Goal: Transaction & Acquisition: Purchase product/service

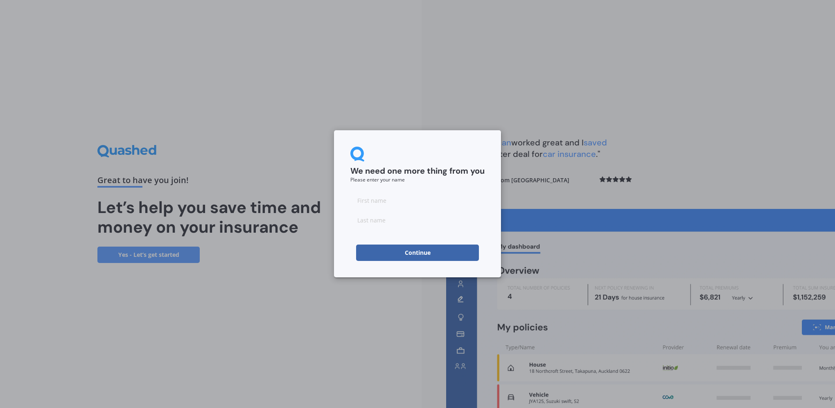
click at [381, 201] on input at bounding box center [417, 200] width 134 height 16
type input "[PERSON_NAME]"
click at [341, 223] on div "We need one more thing from you Please enter your name [PERSON_NAME] Continue" at bounding box center [417, 203] width 167 height 147
click at [382, 249] on button "Continue" at bounding box center [417, 252] width 123 height 16
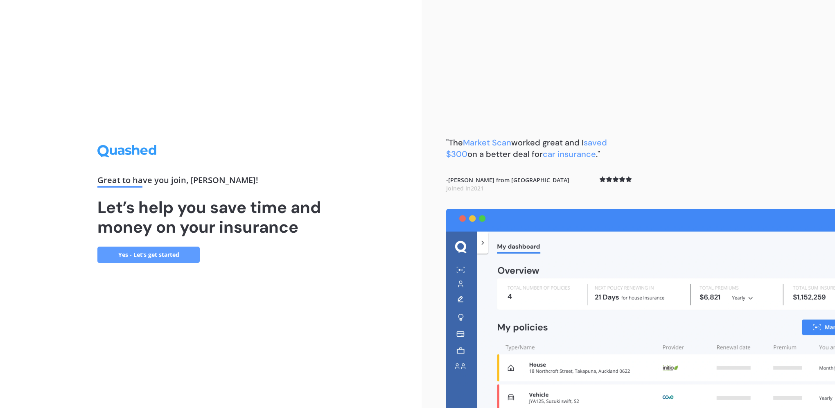
click at [156, 257] on link "Yes - Let’s get started" at bounding box center [148, 254] width 102 height 16
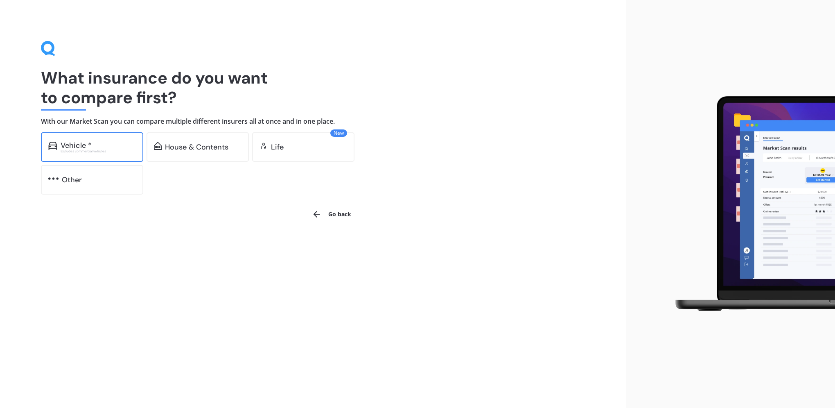
click at [95, 146] on div "Vehicle *" at bounding box center [98, 145] width 75 height 8
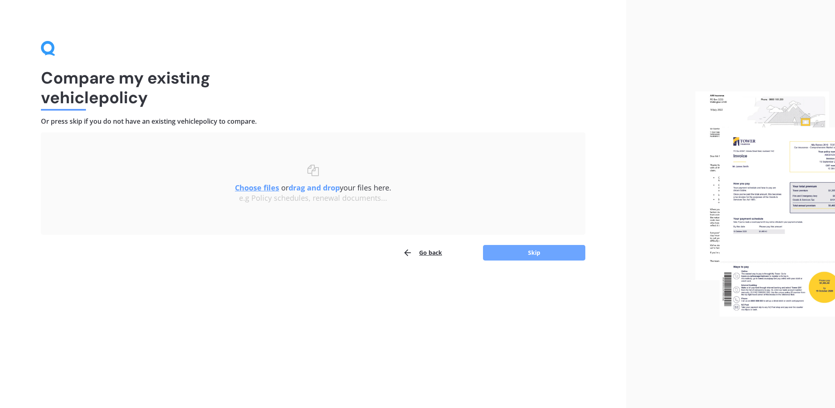
click at [534, 253] on button "Skip" at bounding box center [534, 253] width 102 height 16
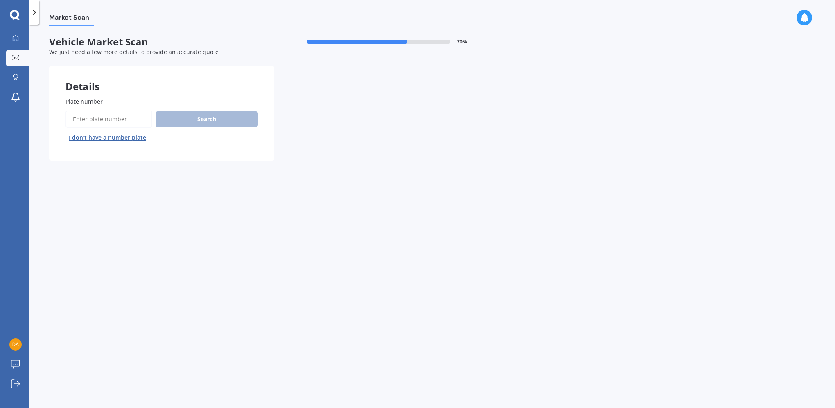
click at [122, 117] on input "Plate number" at bounding box center [108, 119] width 87 height 17
type input "mnuy"
click at [169, 121] on button "Search" at bounding box center [207, 119] width 102 height 16
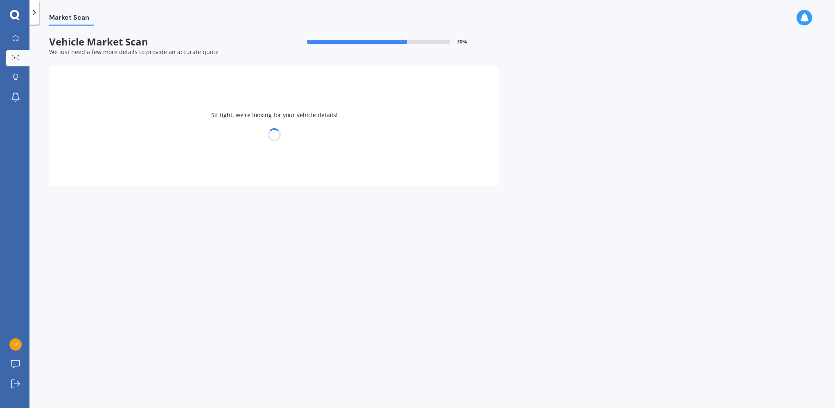
select select "AUDI"
select select "A6"
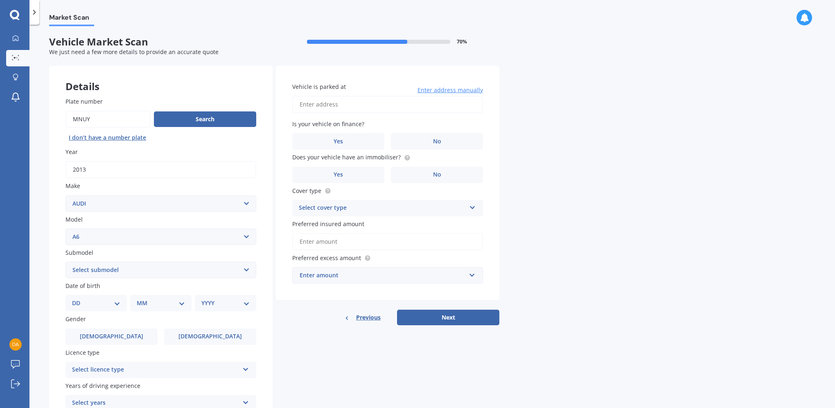
click at [87, 270] on select "Select submodel 1.8 Turbo 2 2.0 litre 2.3 2.4 2.6 2.7 Bi Turbo 2.7 Quattro 2.8 …" at bounding box center [160, 270] width 191 height 16
click at [59, 231] on div "Plate number Search I don’t have a number plate Year [DATE] Make Select make AC…" at bounding box center [161, 271] width 224 height 380
click at [123, 269] on select "Select submodel 1.8 Turbo 2 2.0 litre 2.3 2.4 2.6 2.7 Bi Turbo 2.7 Quattro 2.8 …" at bounding box center [160, 270] width 191 height 16
select select "3.0 LITRE"
click at [65, 262] on select "Select submodel 1.8 Turbo 2 2.0 litre 2.3 2.4 2.6 2.7 Bi Turbo 2.7 Quattro 2.8 …" at bounding box center [160, 270] width 191 height 16
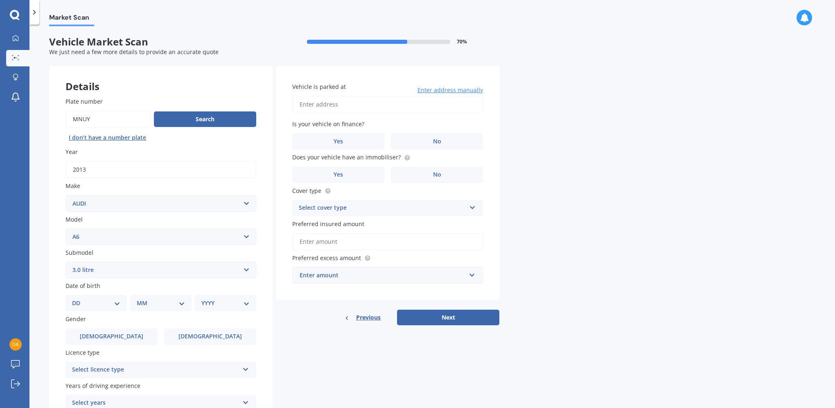
click at [104, 302] on select "DD 01 02 03 04 05 06 07 08 09 10 11 12 13 14 15 16 17 18 19 20 21 22 23 24 25 2…" at bounding box center [96, 302] width 48 height 9
select select "18"
click at [79, 298] on select "DD 01 02 03 04 05 06 07 08 09 10 11 12 13 14 15 16 17 18 19 20 21 22 23 24 25 2…" at bounding box center [96, 302] width 48 height 9
click at [154, 301] on select "MM 01 02 03 04 05 06 07 08 09 10 11 12" at bounding box center [162, 302] width 45 height 9
select select "09"
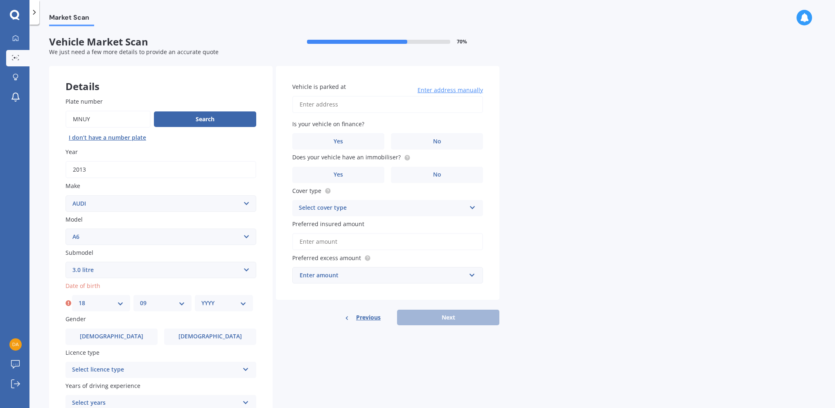
click at [140, 298] on select "MM 01 02 03 04 05 06 07 08 09 10 11 12" at bounding box center [162, 302] width 45 height 9
click at [208, 303] on select "YYYY 2025 2024 2023 2022 2021 2020 2019 2018 2017 2016 2015 2014 2013 2012 2011…" at bounding box center [223, 302] width 45 height 9
select select "1993"
click at [201, 298] on select "YYYY 2025 2024 2023 2022 2021 2020 2019 2018 2017 2016 2015 2014 2013 2012 2011…" at bounding box center [223, 302] width 45 height 9
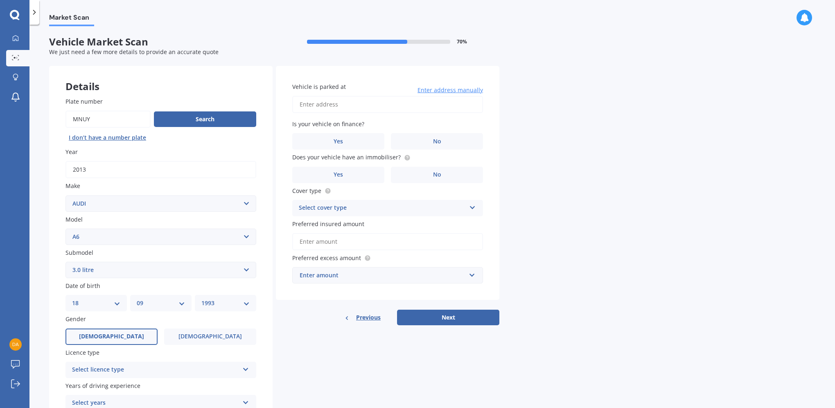
click at [121, 332] on label "[DEMOGRAPHIC_DATA]" at bounding box center [111, 336] width 92 height 16
click at [0, 0] on input "[DEMOGRAPHIC_DATA]" at bounding box center [0, 0] width 0 height 0
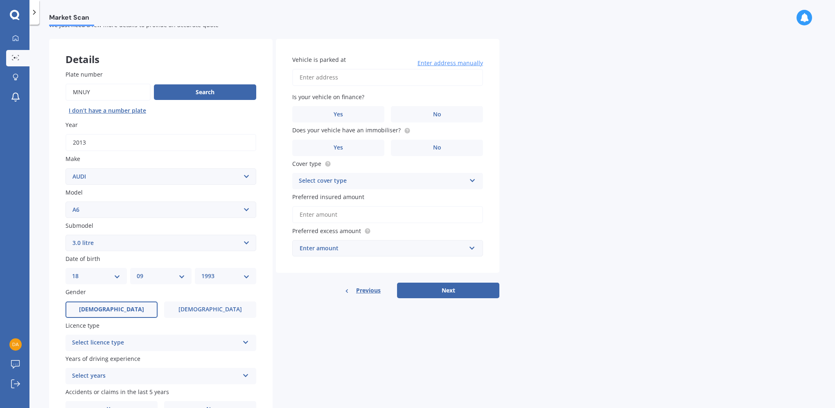
scroll to position [41, 0]
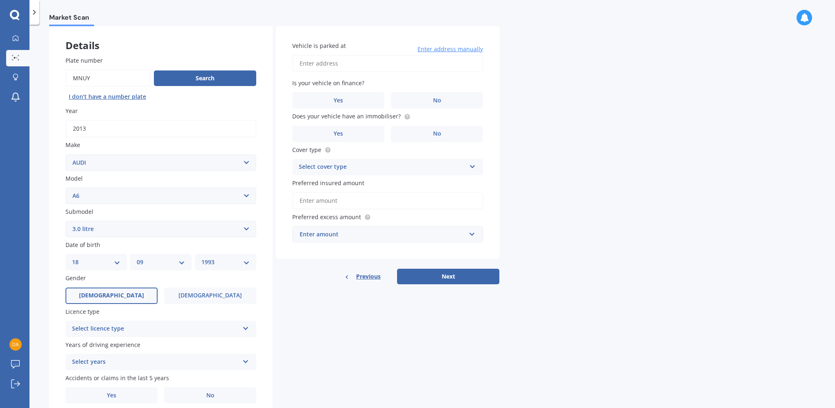
click at [85, 325] on div "Select licence type" at bounding box center [155, 329] width 167 height 10
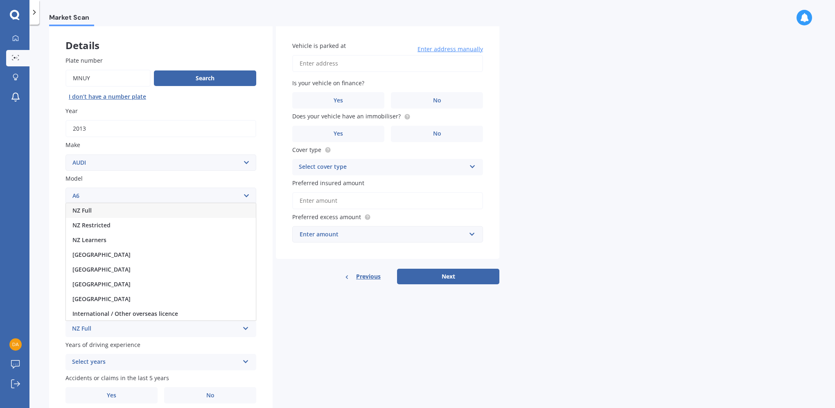
click at [102, 211] on div "NZ Full" at bounding box center [161, 210] width 190 height 15
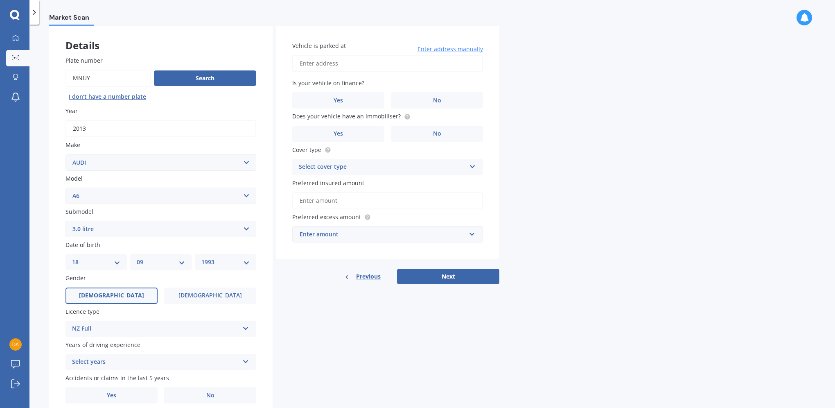
click at [106, 360] on div "Select years" at bounding box center [155, 362] width 167 height 10
click at [106, 288] on span "5 or more years" at bounding box center [94, 287] width 44 height 8
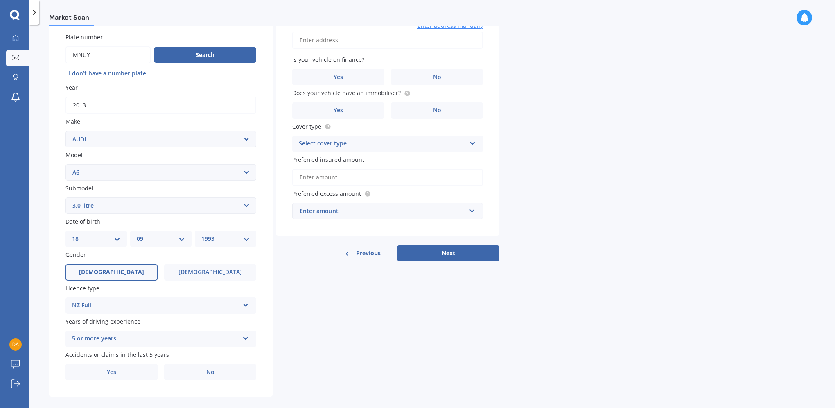
scroll to position [74, 0]
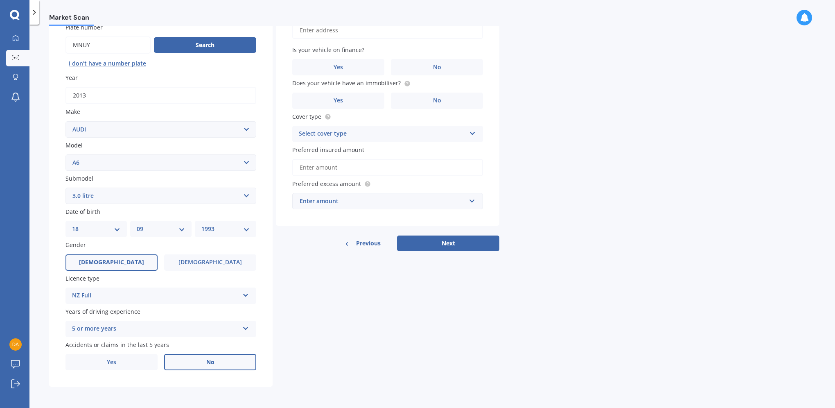
click at [187, 356] on label "No" at bounding box center [210, 362] width 92 height 16
click at [0, 0] on input "No" at bounding box center [0, 0] width 0 height 0
click at [416, 69] on label "No" at bounding box center [437, 67] width 92 height 16
click at [0, 0] on input "No" at bounding box center [0, 0] width 0 height 0
click at [367, 100] on label "Yes" at bounding box center [338, 101] width 92 height 16
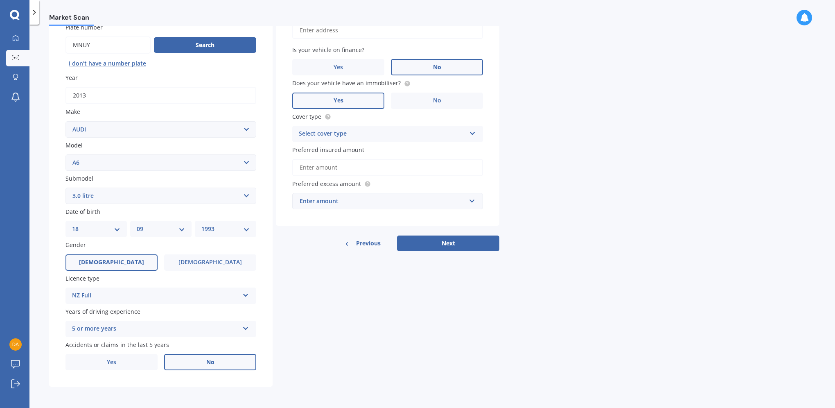
click at [0, 0] on input "Yes" at bounding box center [0, 0] width 0 height 0
click at [365, 134] on div "Select cover type" at bounding box center [382, 134] width 167 height 10
click at [349, 150] on div "Comprehensive" at bounding box center [388, 149] width 190 height 15
click at [344, 170] on input "Preferred insured amount" at bounding box center [387, 167] width 191 height 17
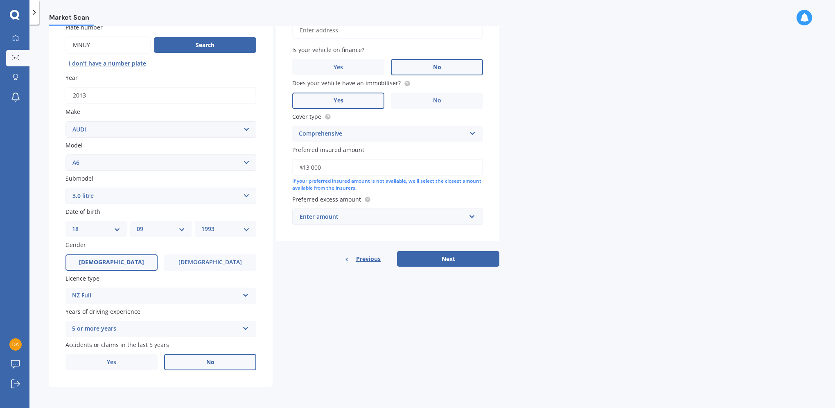
type input "$13,000"
click at [342, 216] on div "Enter amount" at bounding box center [383, 216] width 166 height 9
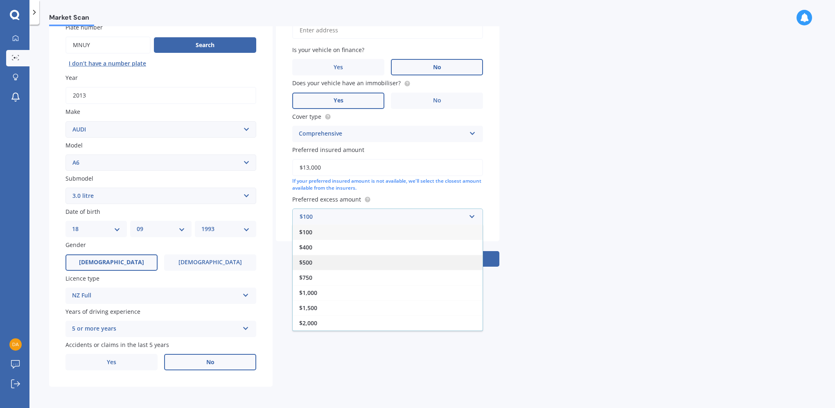
click at [323, 265] on div "$500" at bounding box center [388, 262] width 190 height 15
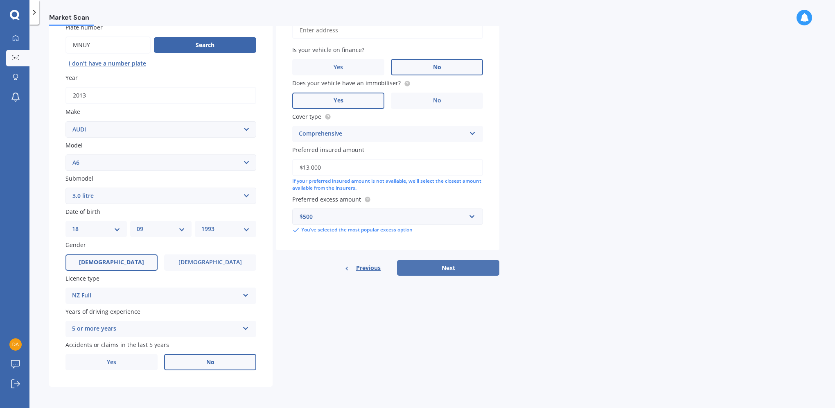
click at [422, 266] on button "Next" at bounding box center [448, 268] width 102 height 16
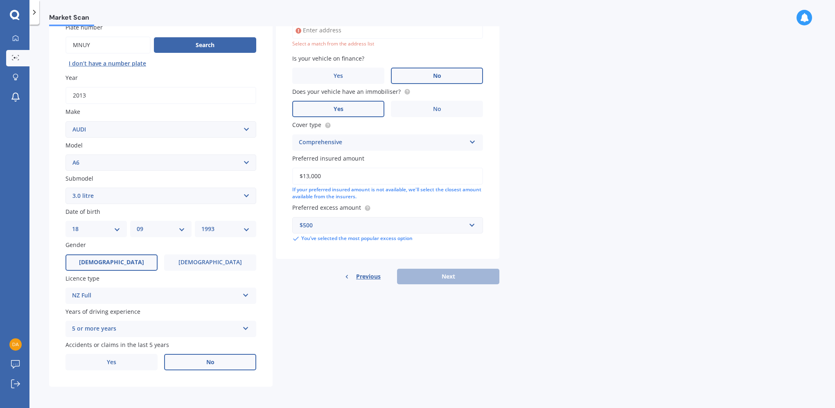
scroll to position [56, 0]
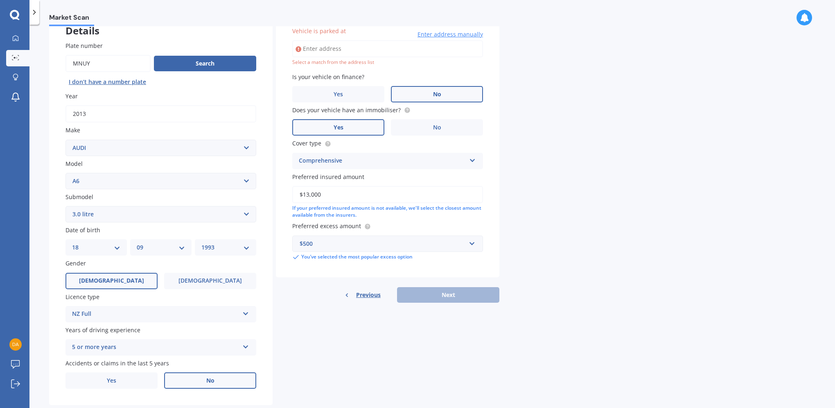
click at [391, 47] on input "Vehicle is parked at" at bounding box center [387, 48] width 191 height 17
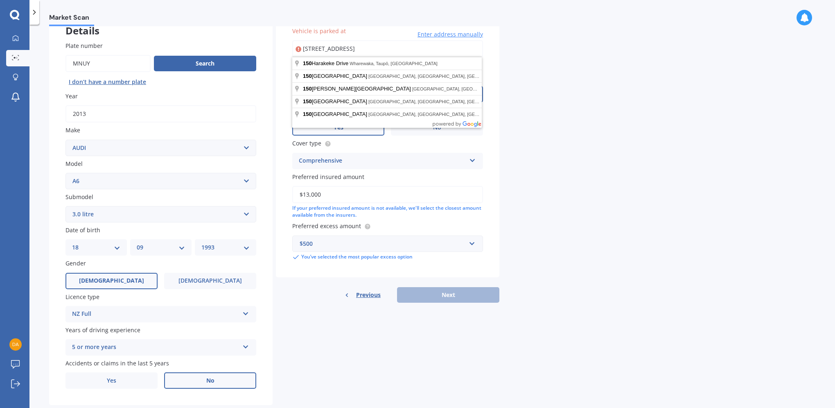
click at [383, 45] on input "[STREET_ADDRESS]" at bounding box center [387, 48] width 191 height 17
click at [546, 58] on div "Market Scan Vehicle Market Scan 70 % We just need a few more details to provide…" at bounding box center [432, 217] width 806 height 383
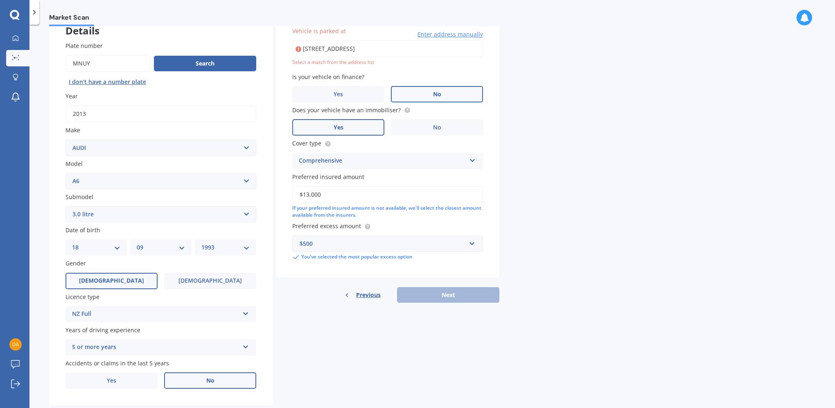
click at [402, 47] on input "[STREET_ADDRESS]" at bounding box center [387, 48] width 191 height 17
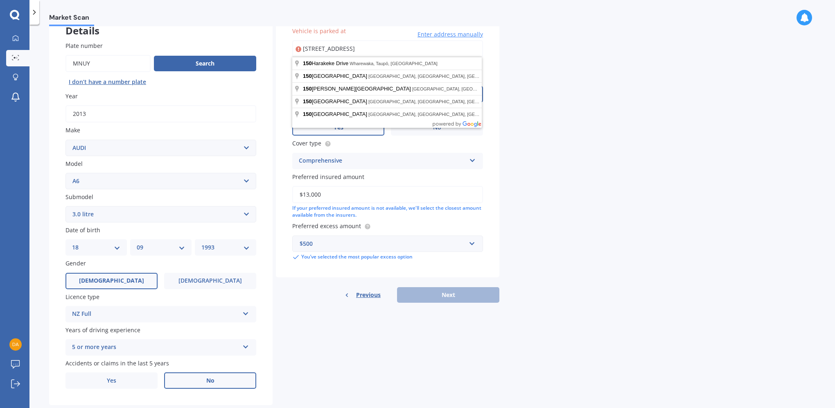
drag, startPoint x: 380, startPoint y: 47, endPoint x: 342, endPoint y: 47, distance: 37.7
click at [342, 47] on input "[STREET_ADDRESS]" at bounding box center [387, 48] width 191 height 17
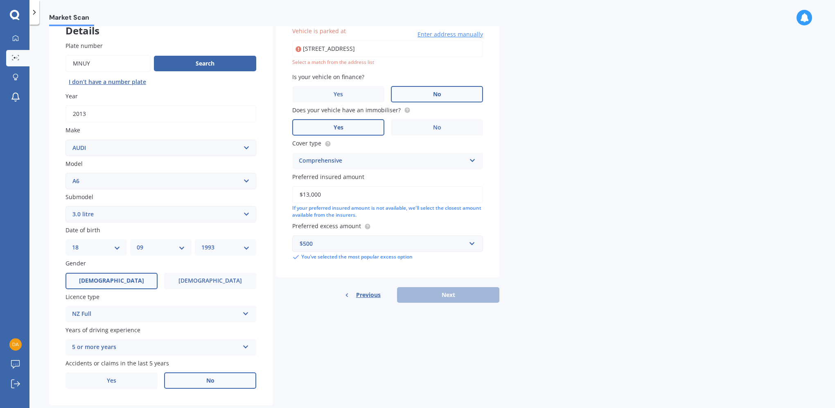
type input "[STREET_ADDRESS]"
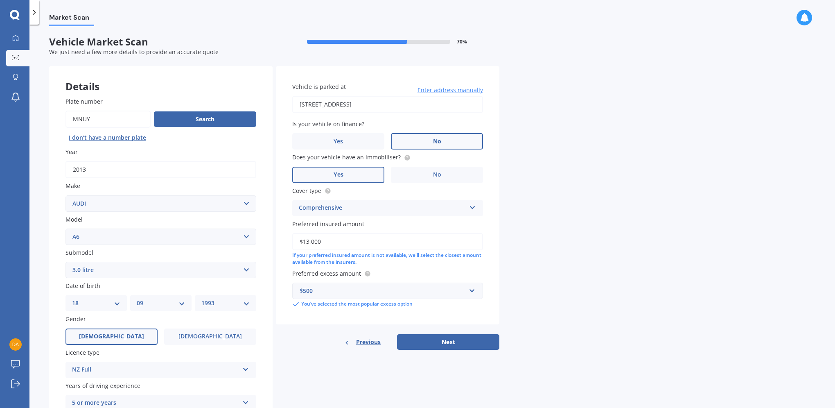
scroll to position [74, 0]
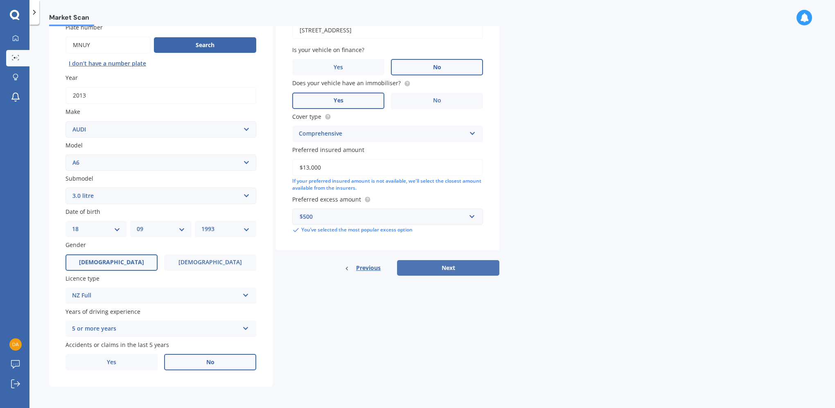
click at [456, 267] on button "Next" at bounding box center [448, 268] width 102 height 16
select select "18"
select select "09"
select select "1993"
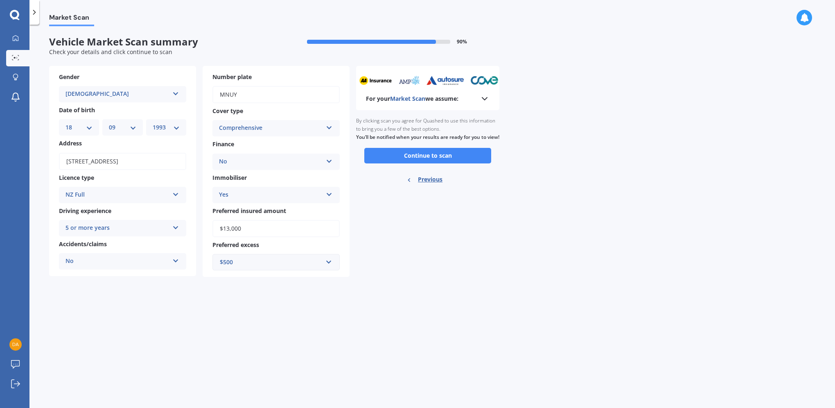
scroll to position [0, 0]
click at [437, 163] on button "Continue to scan" at bounding box center [427, 156] width 127 height 16
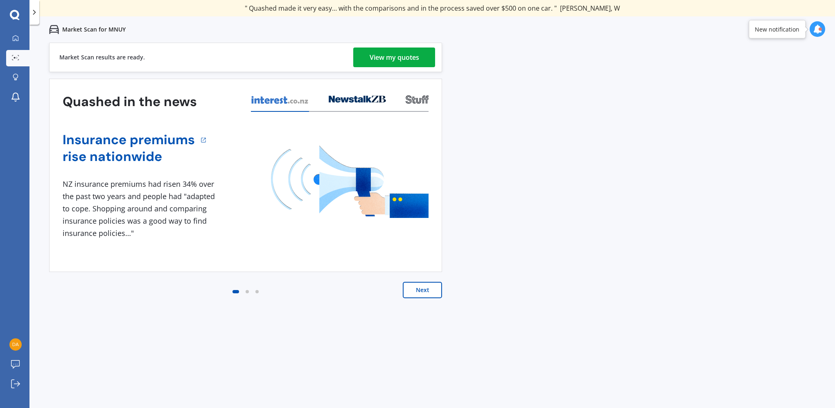
click at [418, 61] on div "View my quotes" at bounding box center [395, 57] width 50 height 20
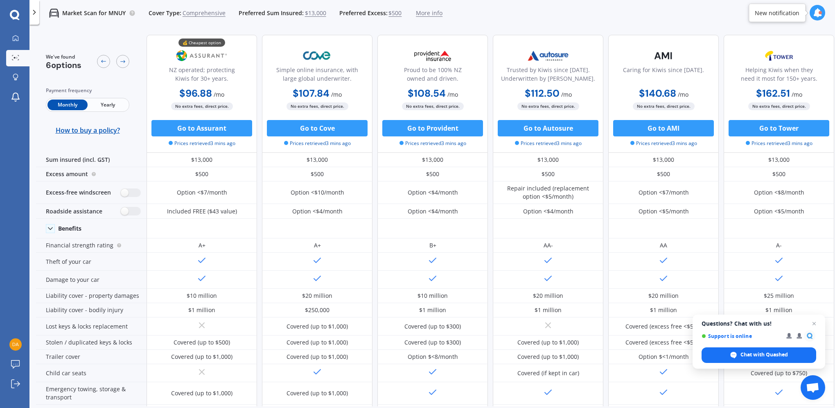
click at [114, 102] on span "Yearly" at bounding box center [108, 104] width 40 height 11
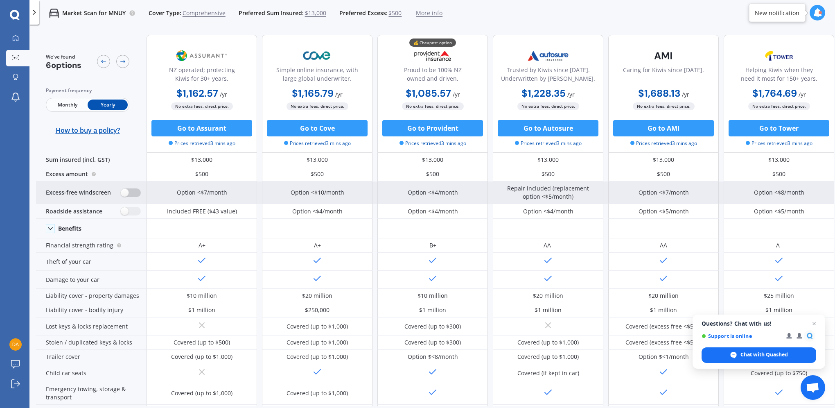
click at [129, 191] on label at bounding box center [131, 192] width 20 height 9
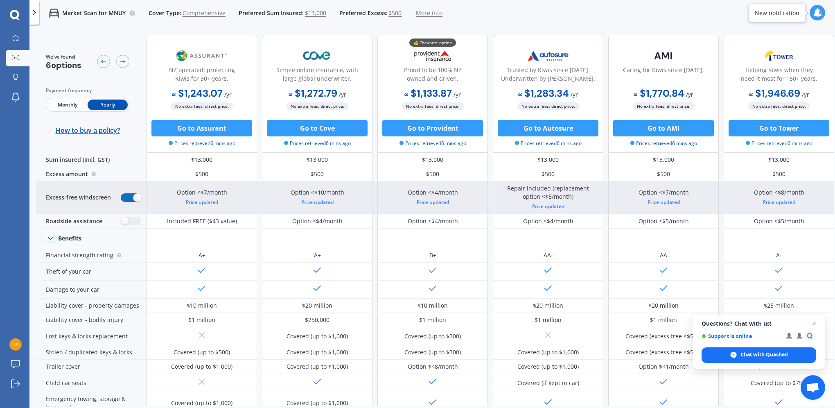
click at [130, 196] on label at bounding box center [131, 197] width 20 height 9
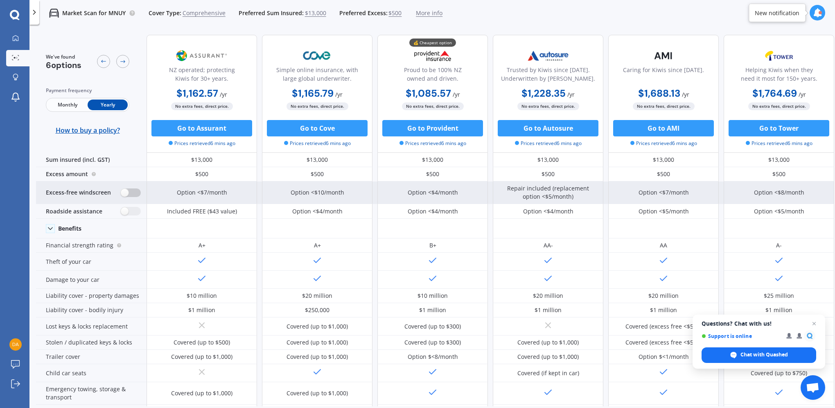
click at [126, 192] on label at bounding box center [131, 192] width 20 height 9
radio input "true"
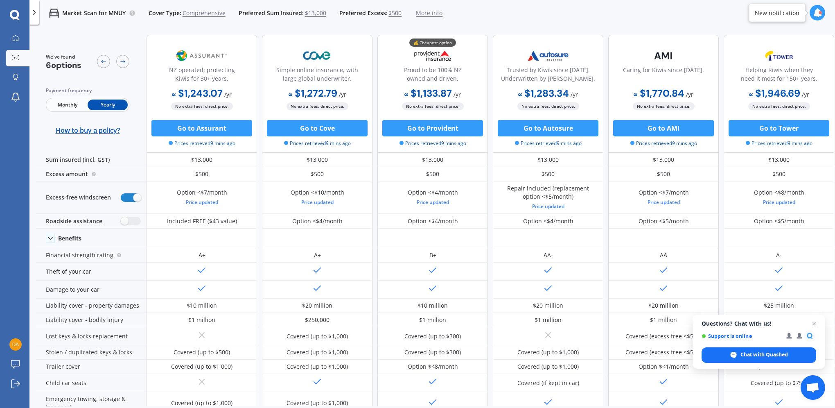
click at [33, 14] on icon at bounding box center [34, 12] width 8 height 8
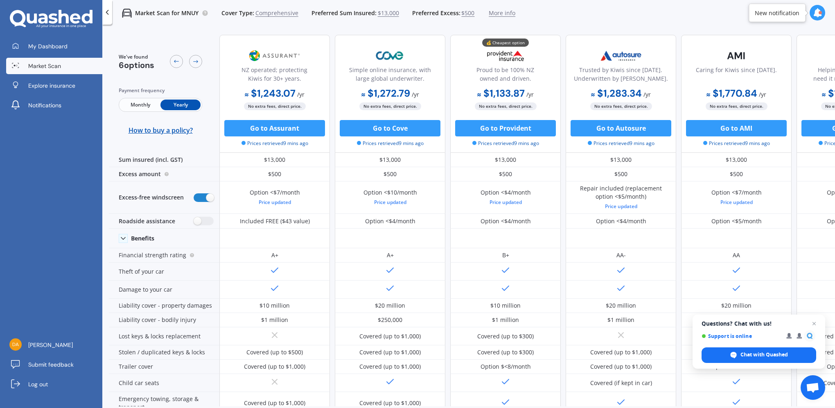
click at [109, 12] on icon at bounding box center [107, 12] width 8 height 8
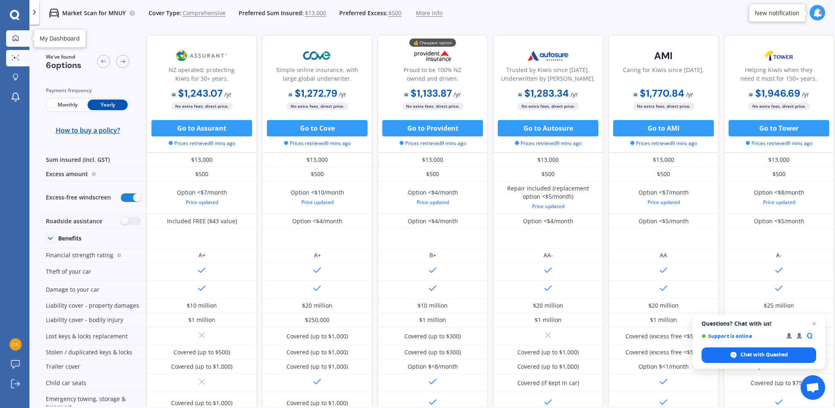
click at [18, 41] on div at bounding box center [15, 38] width 12 height 7
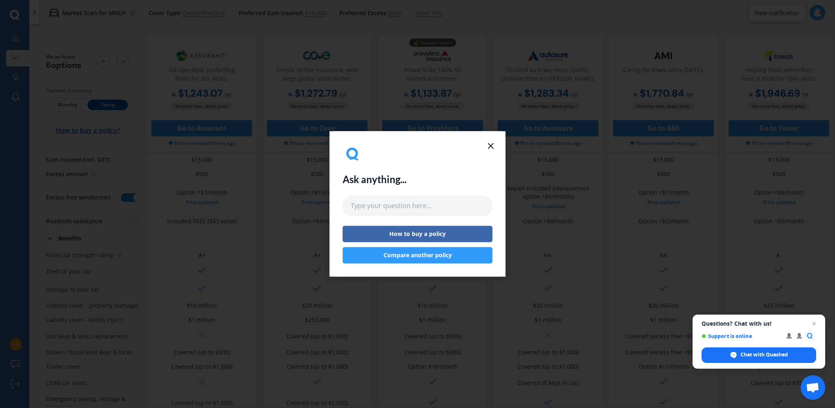
click at [488, 147] on icon at bounding box center [491, 146] width 10 height 10
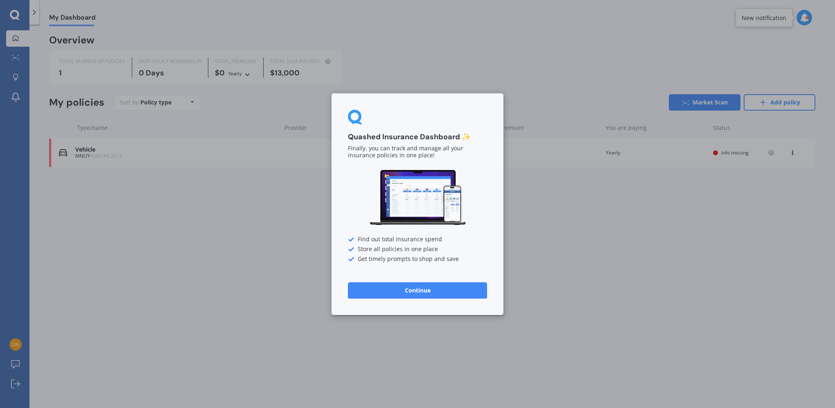
click at [429, 288] on button "Continue" at bounding box center [417, 290] width 139 height 16
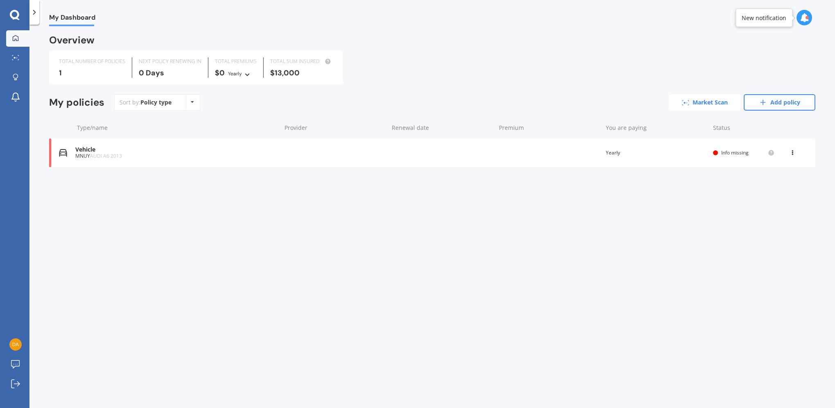
click at [696, 105] on link "Market Scan" at bounding box center [705, 102] width 72 height 16
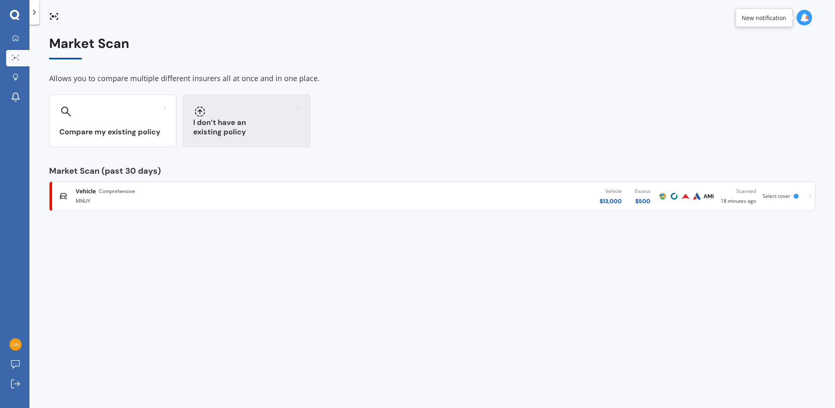
click at [226, 134] on h3 "I don’t have an existing policy" at bounding box center [246, 127] width 107 height 19
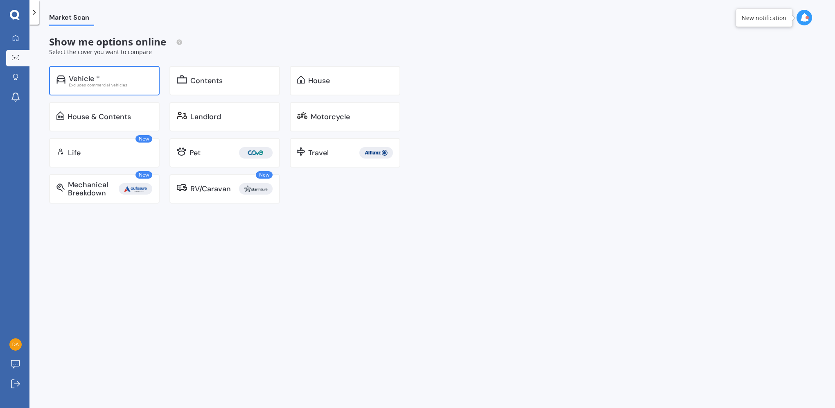
click at [123, 86] on div "Excludes commercial vehicles" at bounding box center [111, 85] width 84 height 4
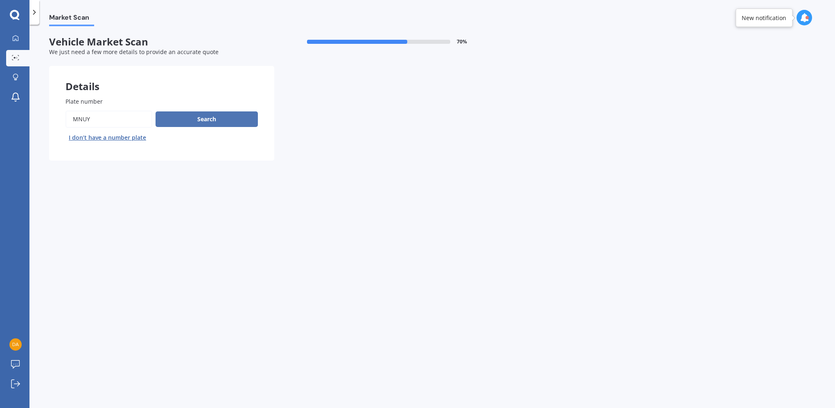
click at [191, 121] on button "Search" at bounding box center [207, 119] width 102 height 16
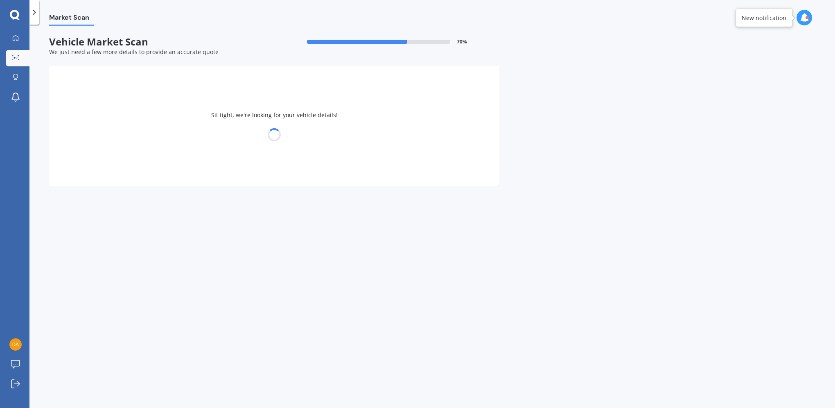
select select "AUDI"
select select "A6"
select select "18"
select select "09"
select select "1993"
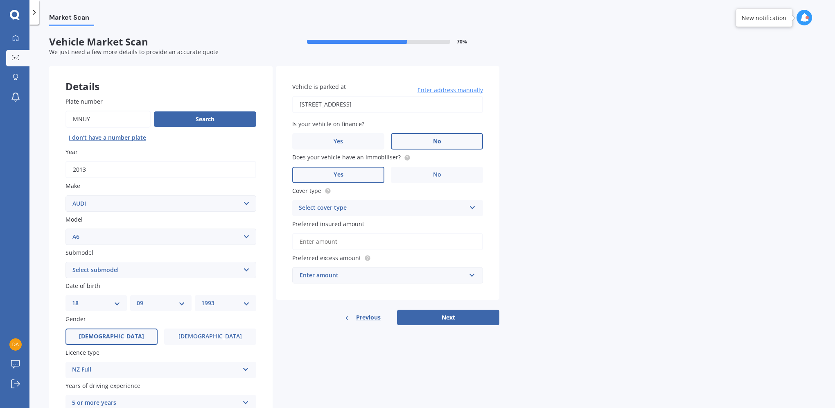
click at [178, 269] on select "Select submodel 1.8 Turbo 2 2.0 litre 2.3 2.4 2.6 2.7 Bi Turbo 2.7 Quattro 2.8 …" at bounding box center [160, 270] width 191 height 16
select select "3.0 LITRE"
click at [65, 262] on select "Select submodel 1.8 Turbo 2 2.0 litre 2.3 2.4 2.6 2.7 Bi Turbo 2.7 Quattro 2.8 …" at bounding box center [160, 270] width 191 height 16
click at [374, 243] on input "Preferred insured amount" at bounding box center [387, 241] width 191 height 17
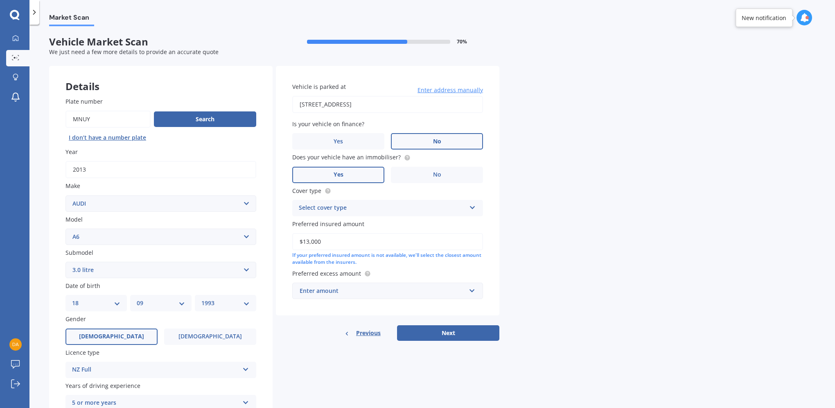
type input "$13,000"
click at [390, 294] on div "Enter amount" at bounding box center [383, 290] width 166 height 9
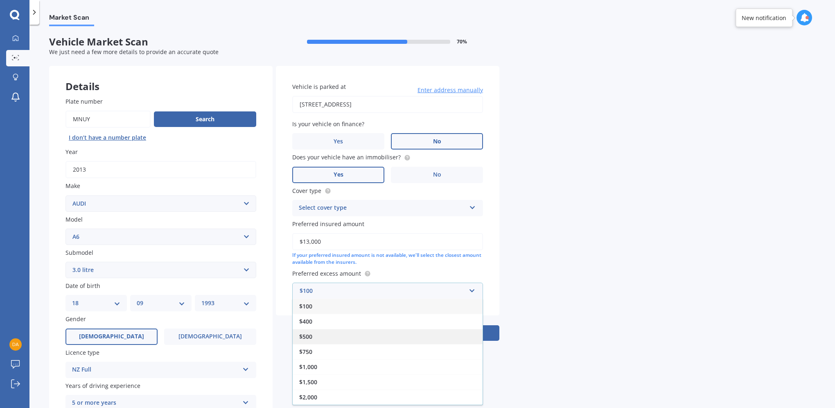
click at [349, 339] on div "$500" at bounding box center [388, 336] width 190 height 15
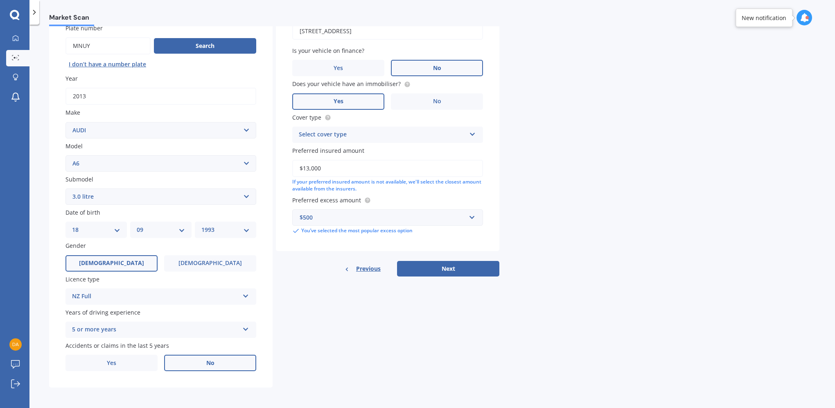
scroll to position [74, 0]
click at [344, 136] on div "Select cover type" at bounding box center [382, 134] width 167 height 10
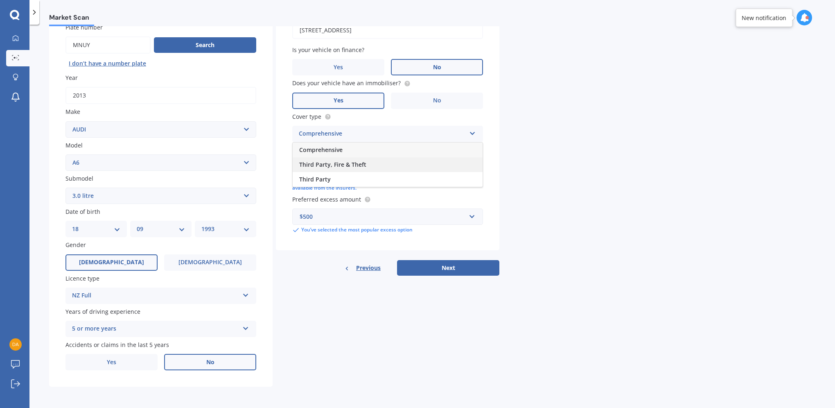
click at [341, 166] on span "Third Party, Fire & Theft" at bounding box center [332, 164] width 67 height 8
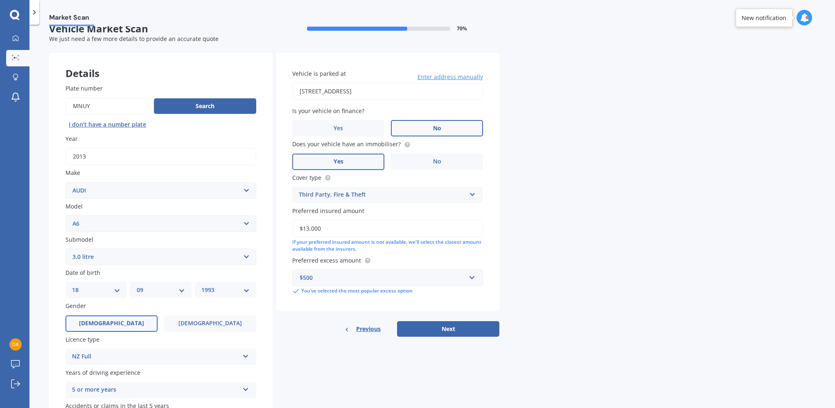
scroll to position [0, 0]
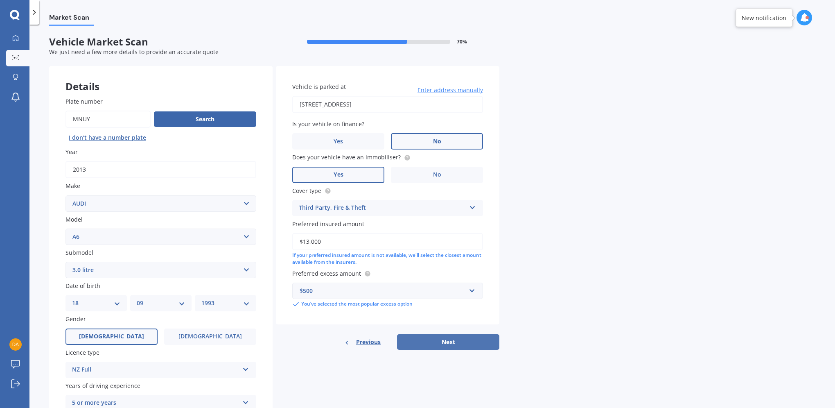
click at [464, 339] on button "Next" at bounding box center [448, 342] width 102 height 16
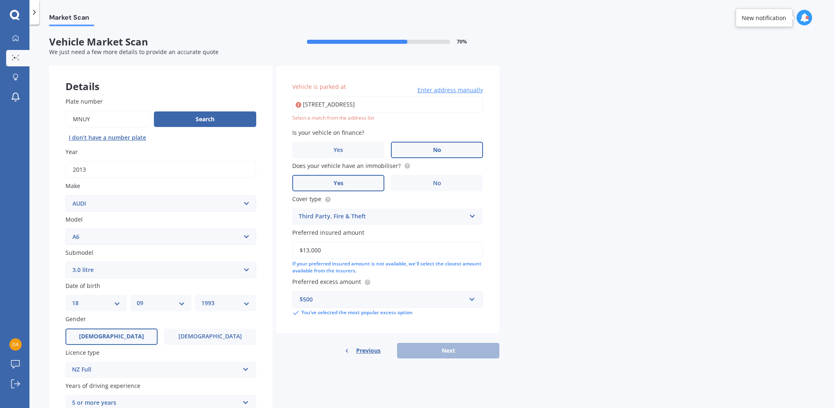
type input "[STREET_ADDRESS]"
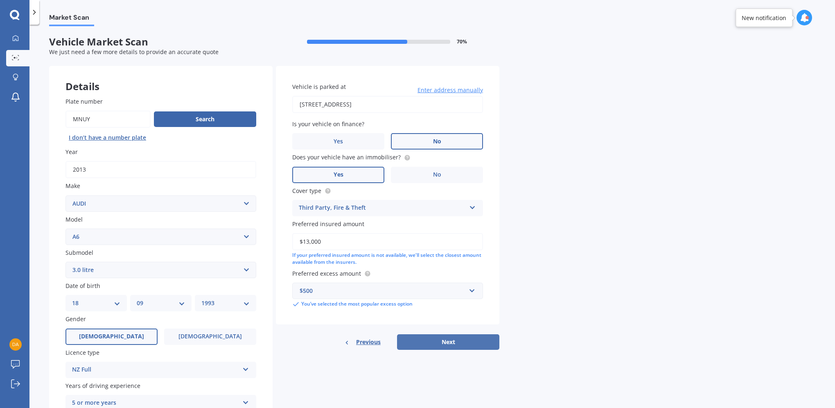
click at [479, 342] on button "Next" at bounding box center [448, 342] width 102 height 16
select select "18"
select select "09"
select select "1993"
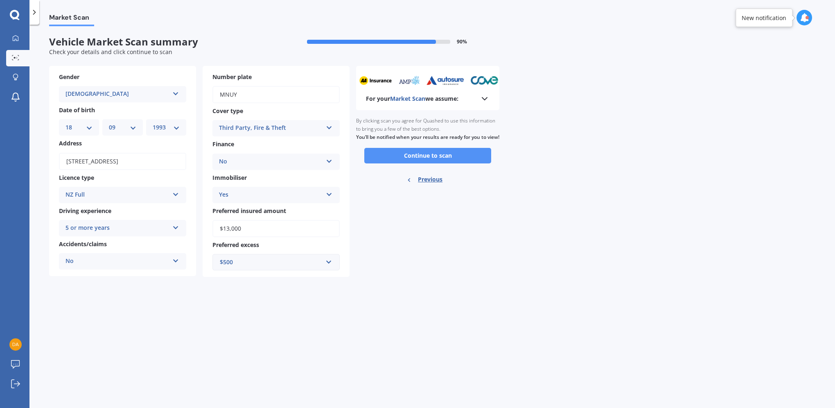
click at [447, 163] on button "Continue to scan" at bounding box center [427, 156] width 127 height 16
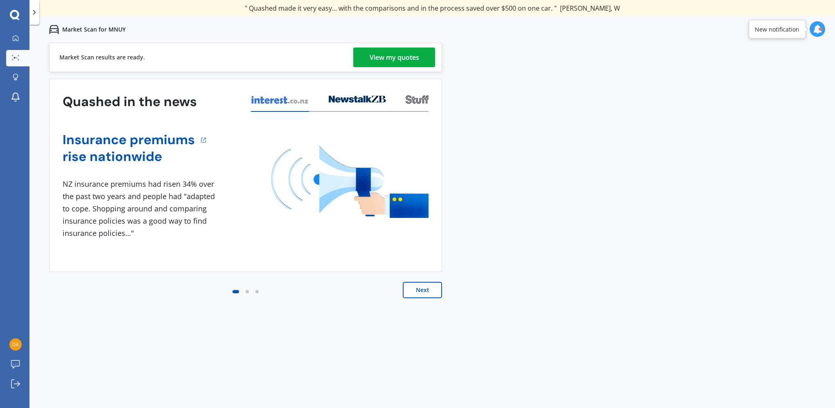
click at [401, 59] on div "View my quotes" at bounding box center [395, 57] width 50 height 20
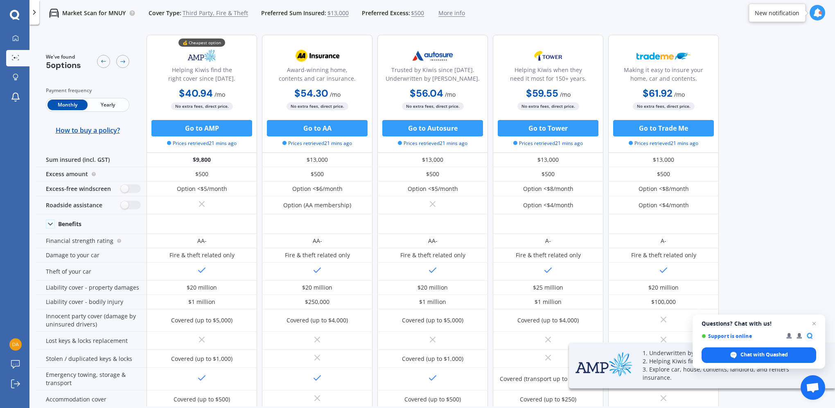
click at [118, 105] on span "Yearly" at bounding box center [108, 104] width 40 height 11
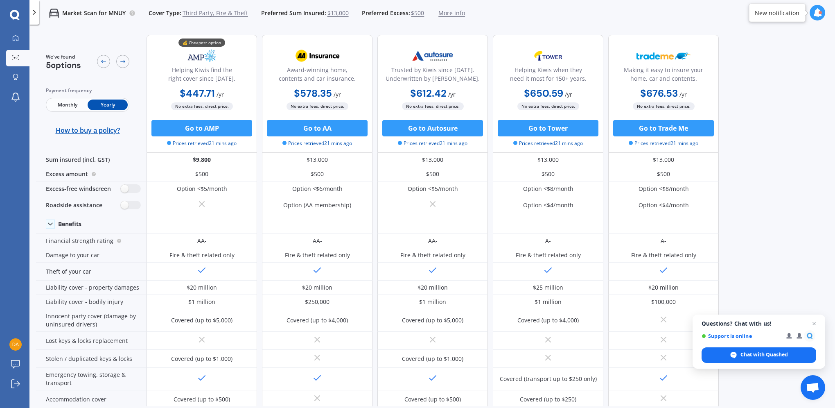
click at [447, 12] on span "More info" at bounding box center [451, 13] width 27 height 8
